Goal: Information Seeking & Learning: Learn about a topic

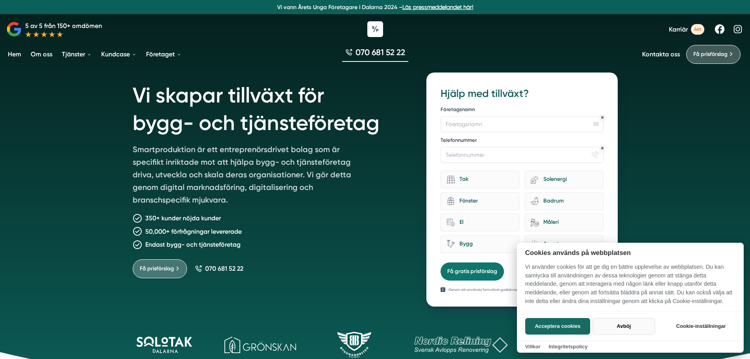
click at [632, 324] on button "Avböj" at bounding box center [623, 326] width 63 height 17
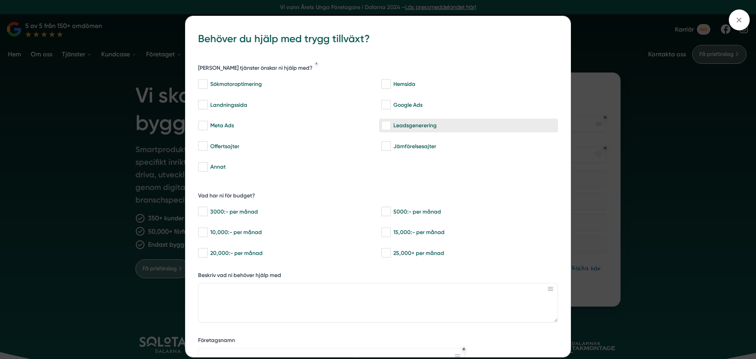
click at [406, 128] on div "Leadsgenerering" at bounding box center [468, 126] width 175 height 8
click at [390, 128] on input "Leadsgenerering" at bounding box center [385, 126] width 9 height 8
click at [386, 128] on input "Leadsgenerering" at bounding box center [385, 126] width 9 height 8
checkbox input "false"
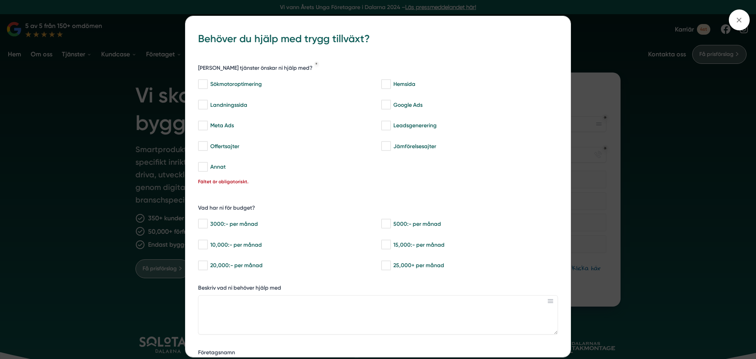
click at [655, 149] on div "bbc9b822-b2c6-488a-ab3e-9a2d59e49c7c Behöver du hjälp med trygg tillväxt? Vilka…" at bounding box center [378, 179] width 756 height 359
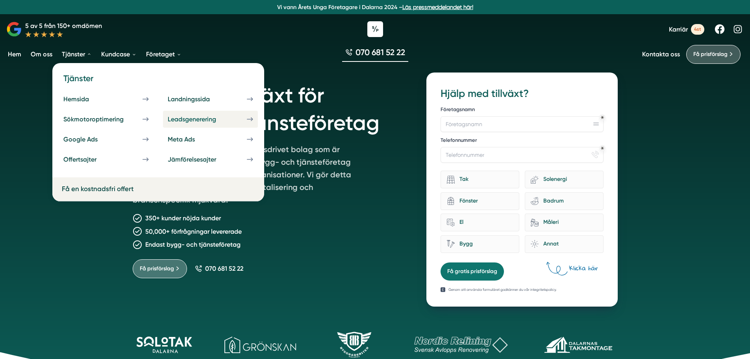
click at [196, 122] on div "Leadsgenerering" at bounding box center [201, 118] width 67 height 7
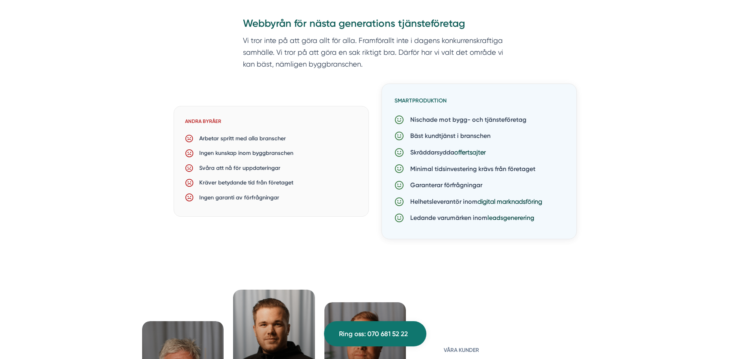
scroll to position [2361, 0]
